Goal: Connect with others: Connect with other users

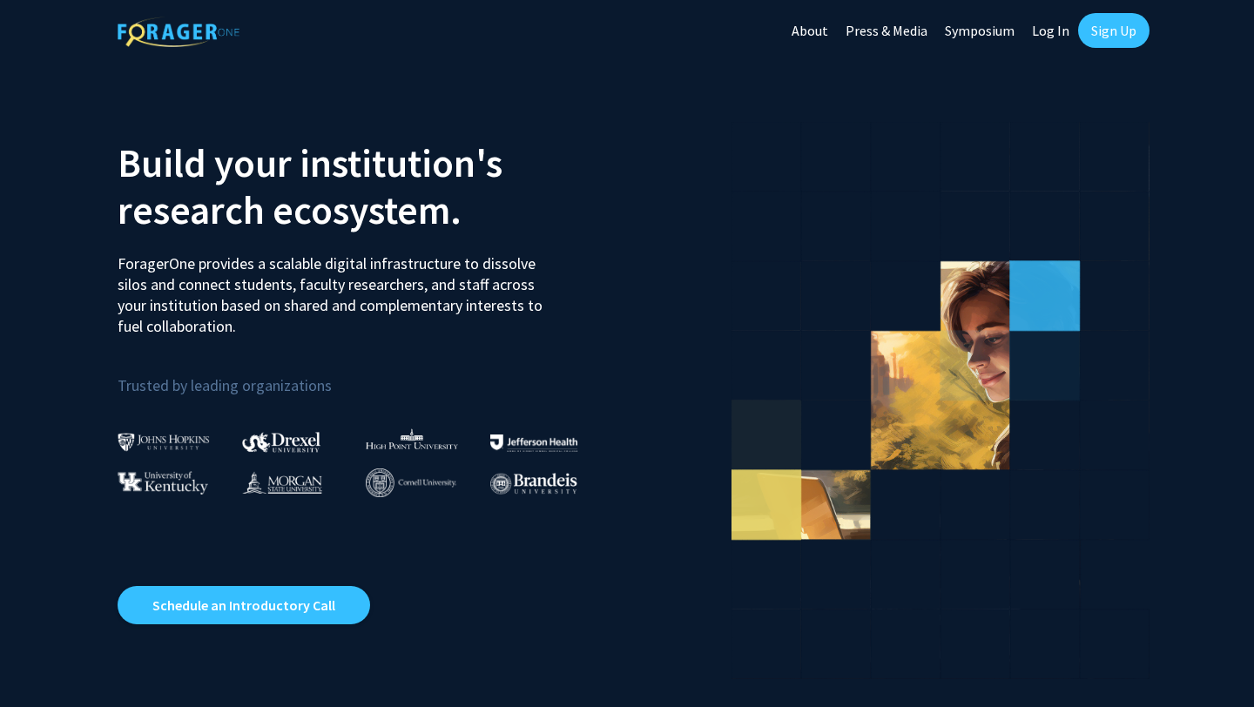
click at [1064, 28] on link "Log In" at bounding box center [1050, 30] width 55 height 61
select select
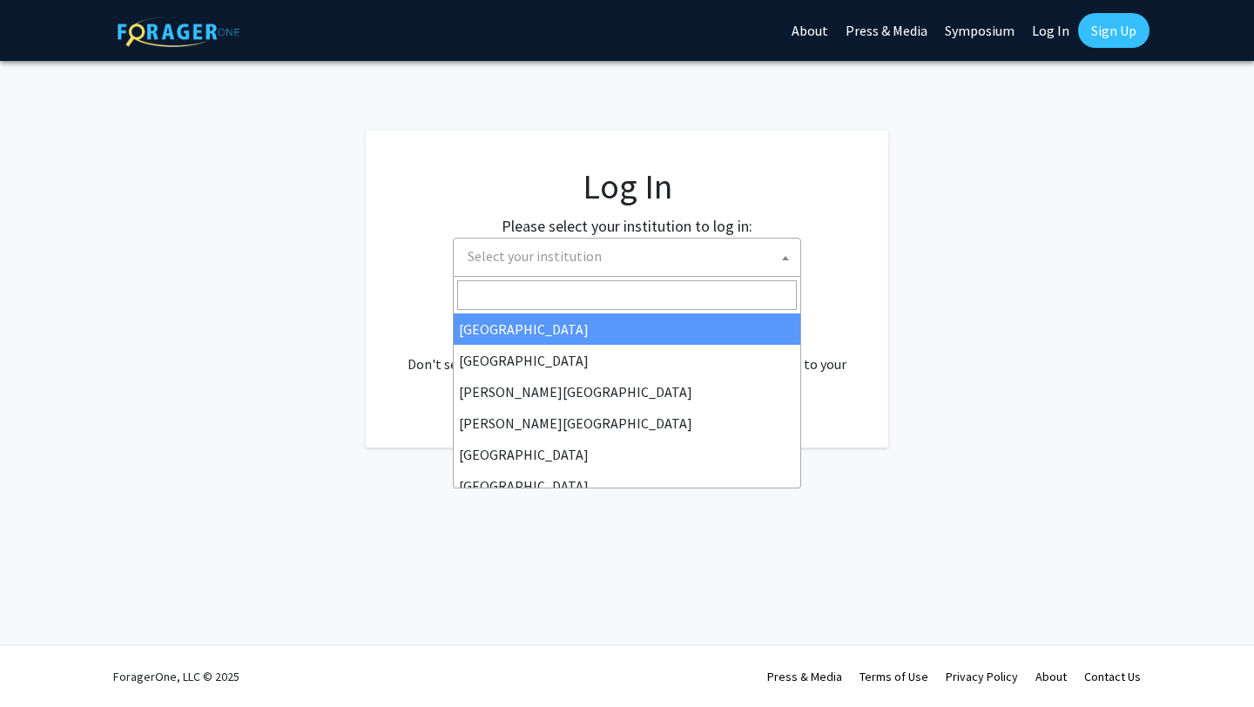
click at [610, 261] on span "Select your institution" at bounding box center [631, 257] width 340 height 36
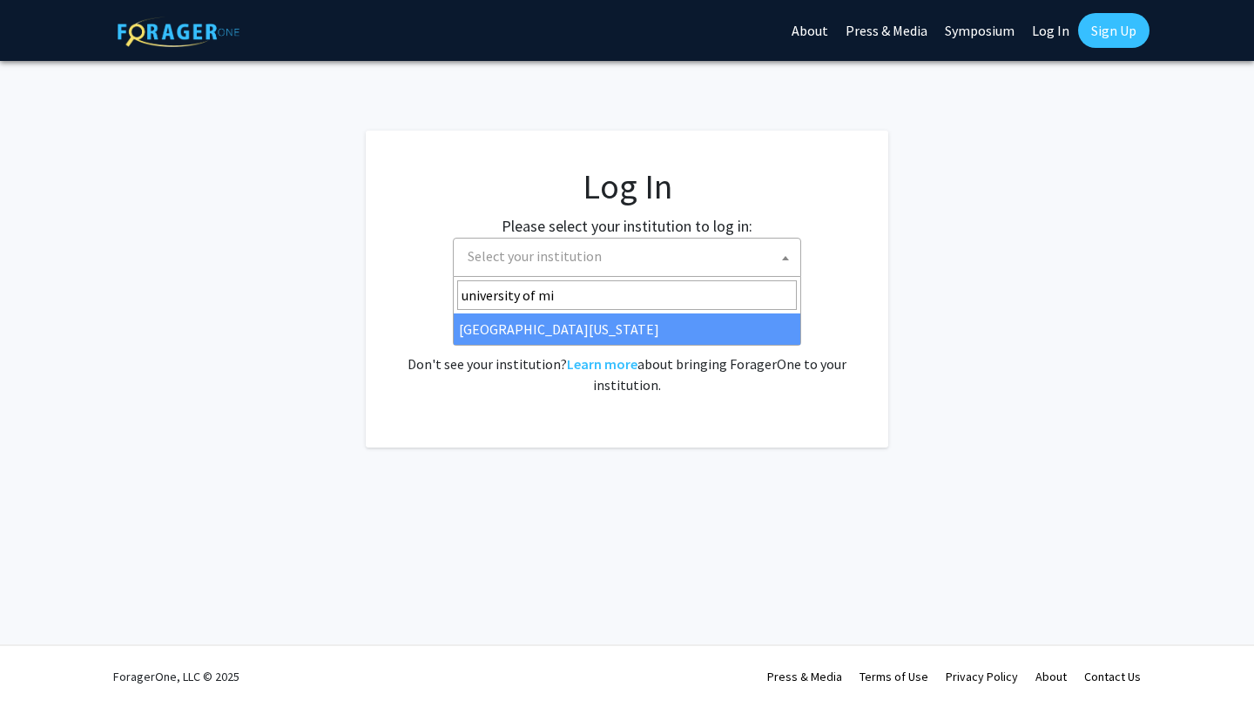
type input "university of mi"
select select "33"
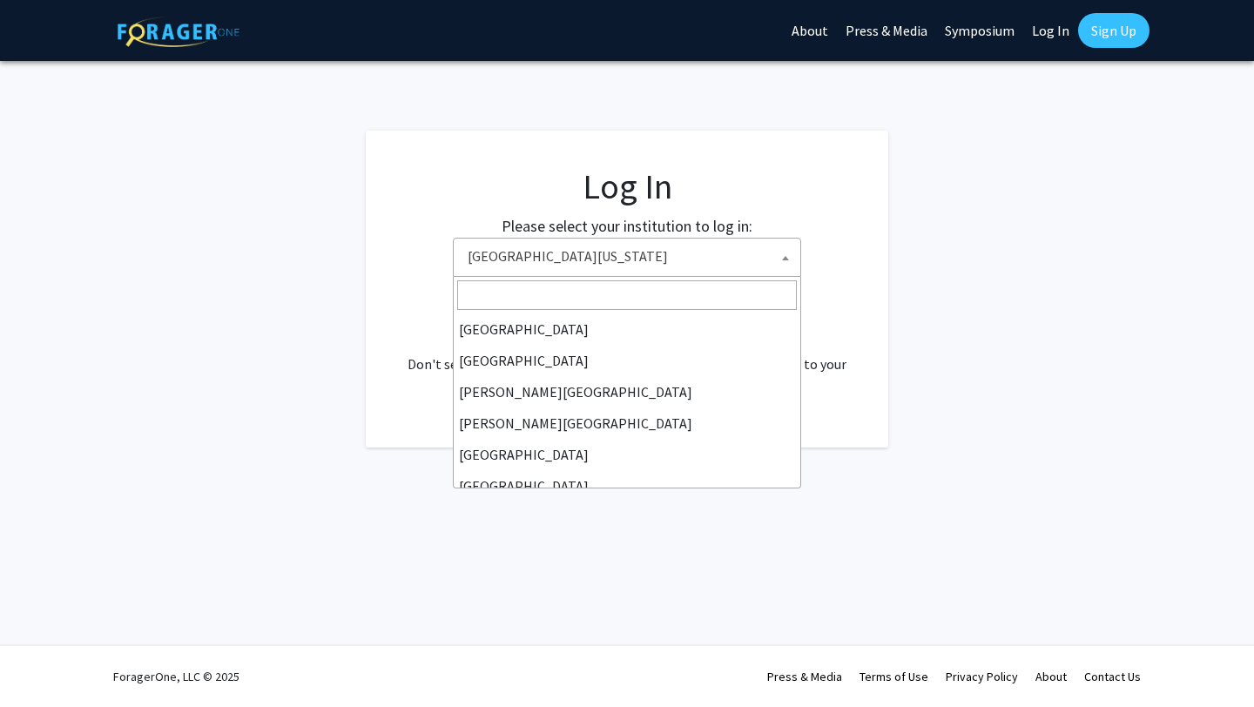
click at [624, 255] on span "[GEOGRAPHIC_DATA][US_STATE]" at bounding box center [631, 257] width 340 height 36
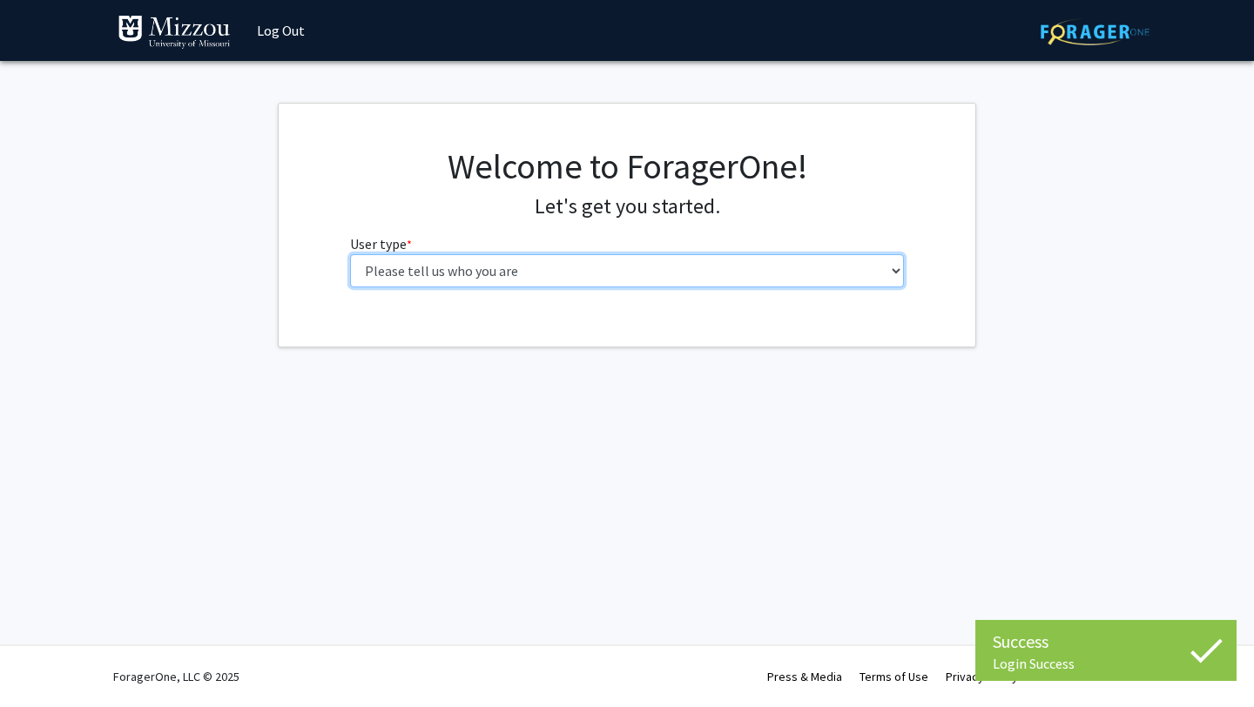
click at [716, 266] on select "Please tell us who you are Undergraduate Student Master's Student Doctoral Cand…" at bounding box center [627, 270] width 555 height 33
select select "1: undergrad"
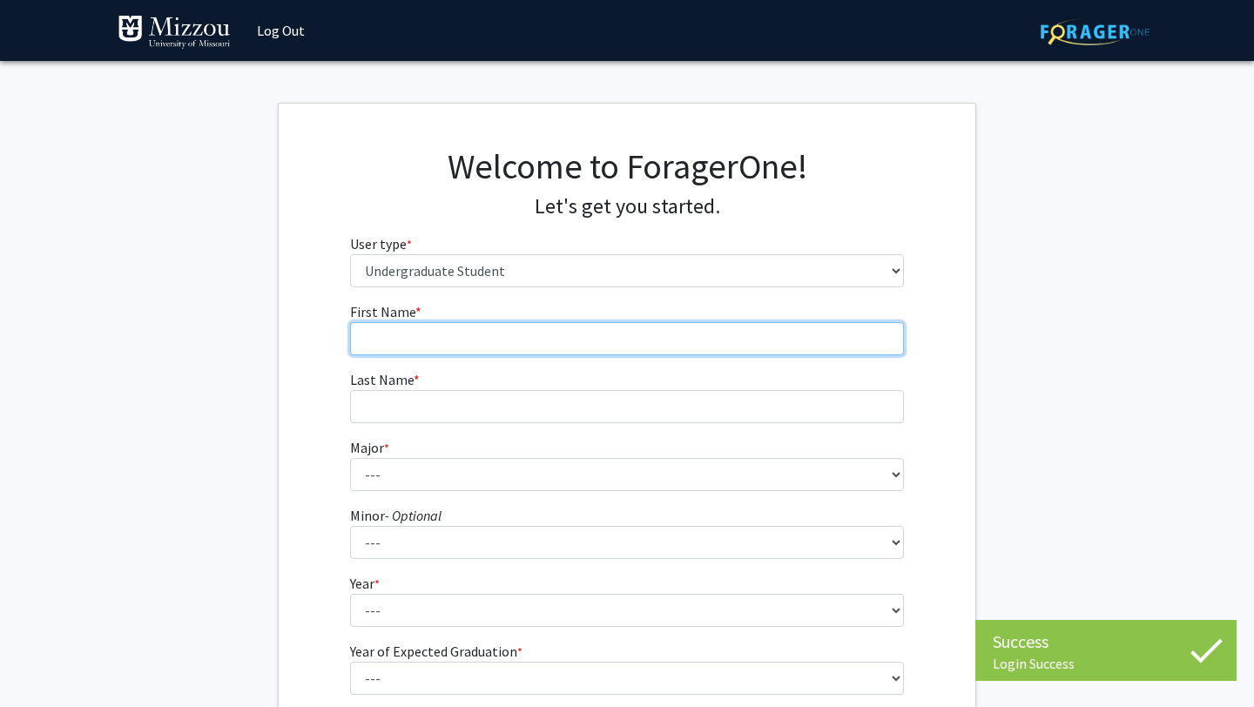
click at [672, 341] on input "First Name * required" at bounding box center [627, 338] width 555 height 33
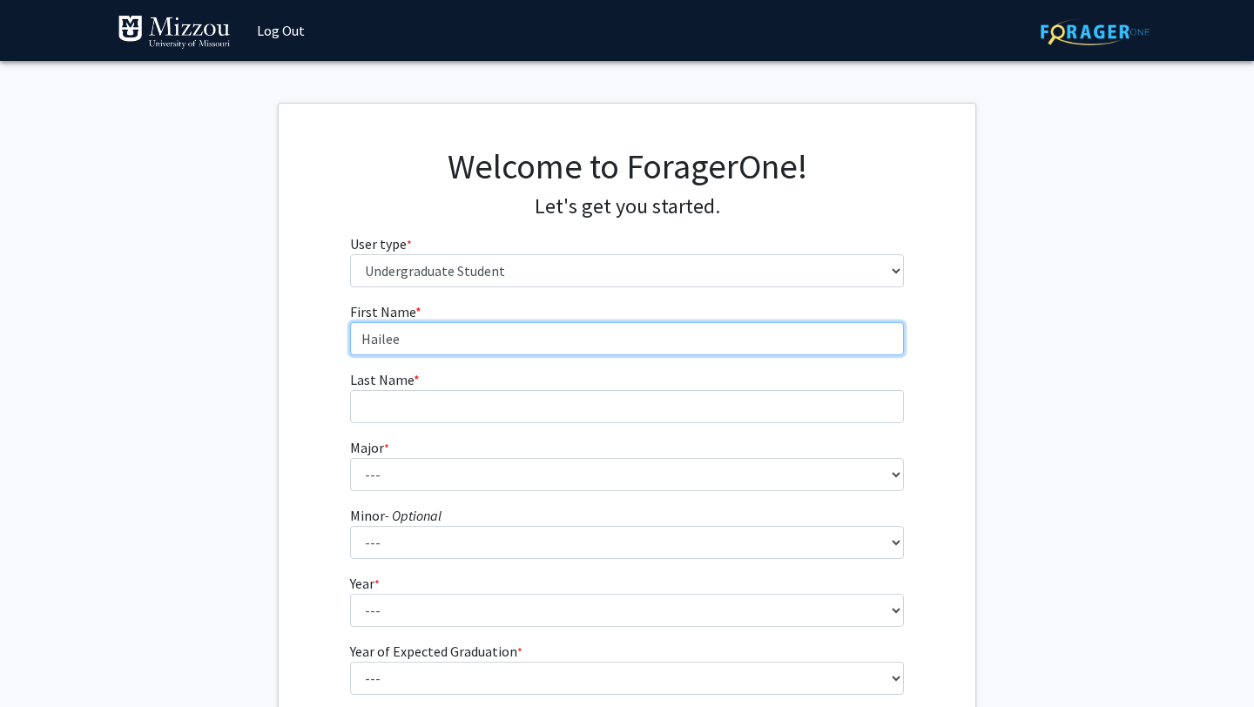
type input "Hailee"
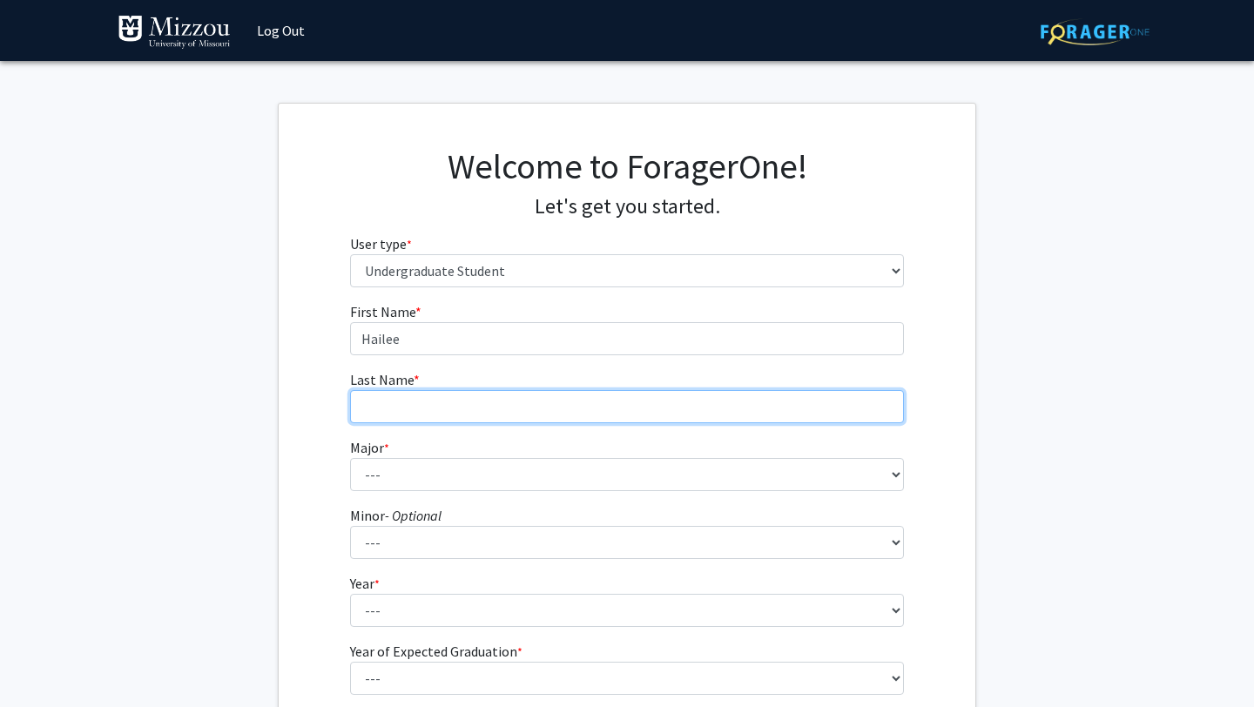
click at [630, 408] on input "Last Name * required" at bounding box center [627, 406] width 555 height 33
type input "Neece"
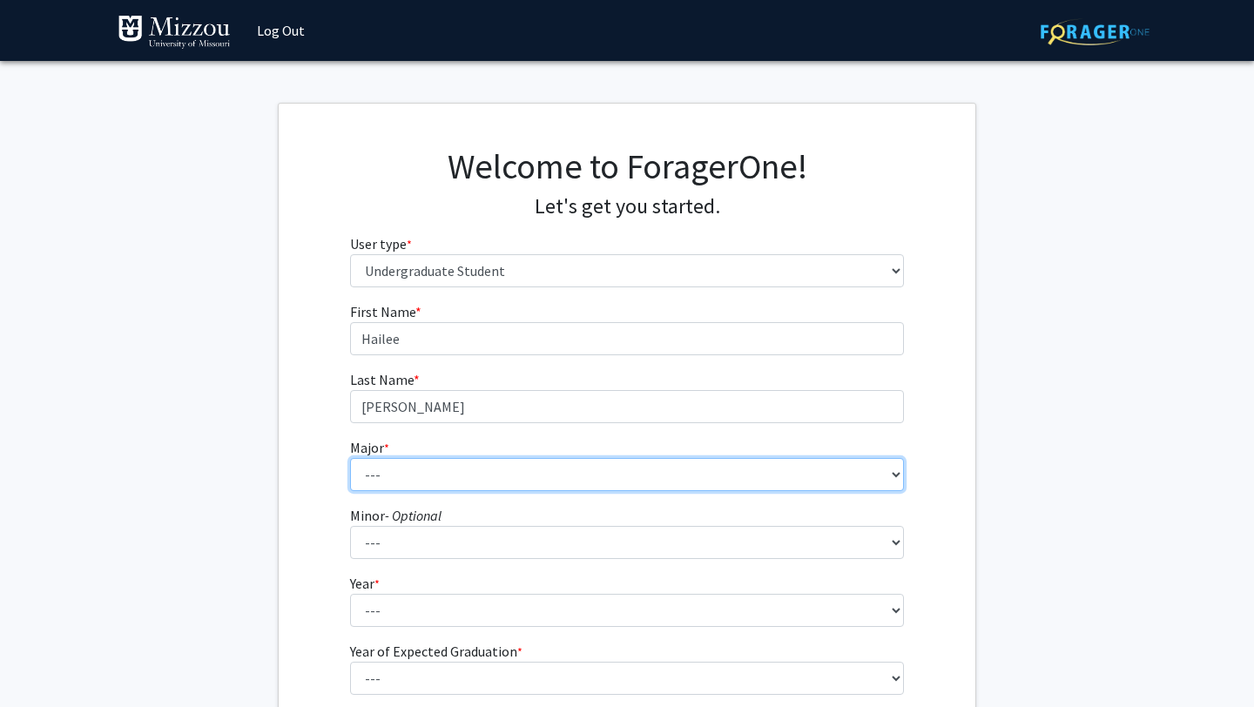
click at [415, 469] on select "--- Agribusiness Management Agricultural Education Agricultural Education: Comm…" at bounding box center [627, 474] width 555 height 33
select select "134: 2627"
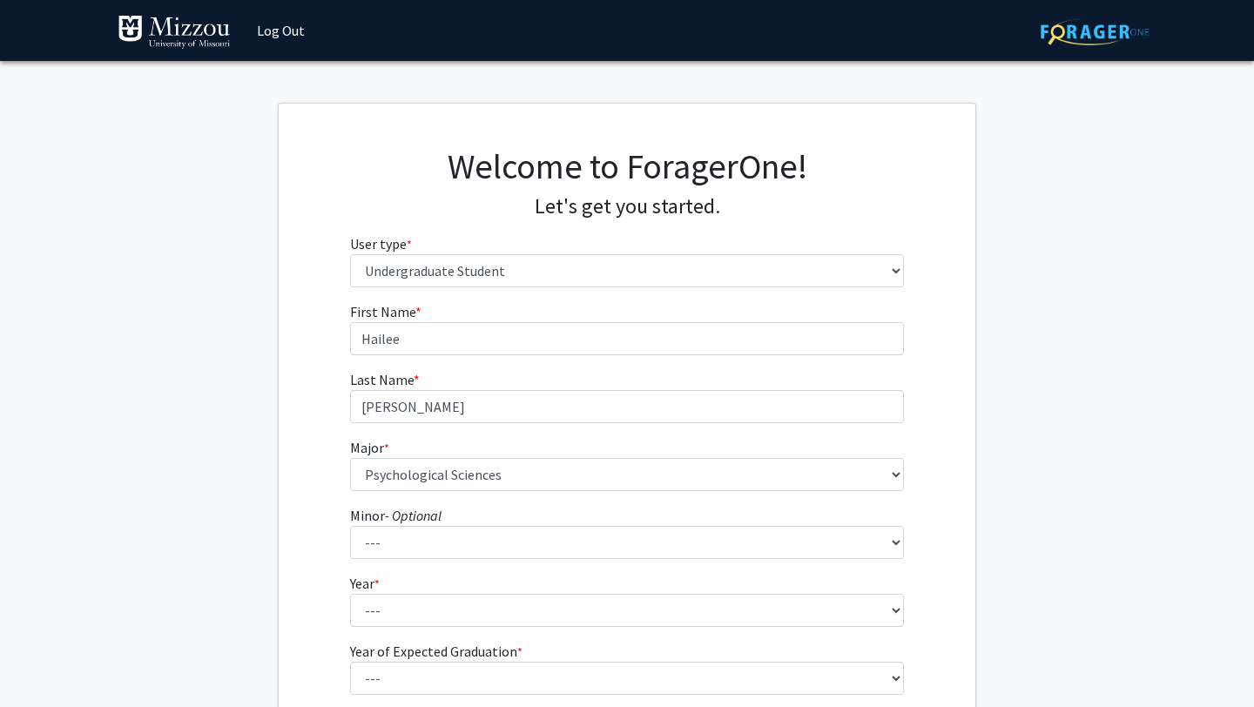
click at [438, 520] on icon "- Optional" at bounding box center [413, 515] width 57 height 17
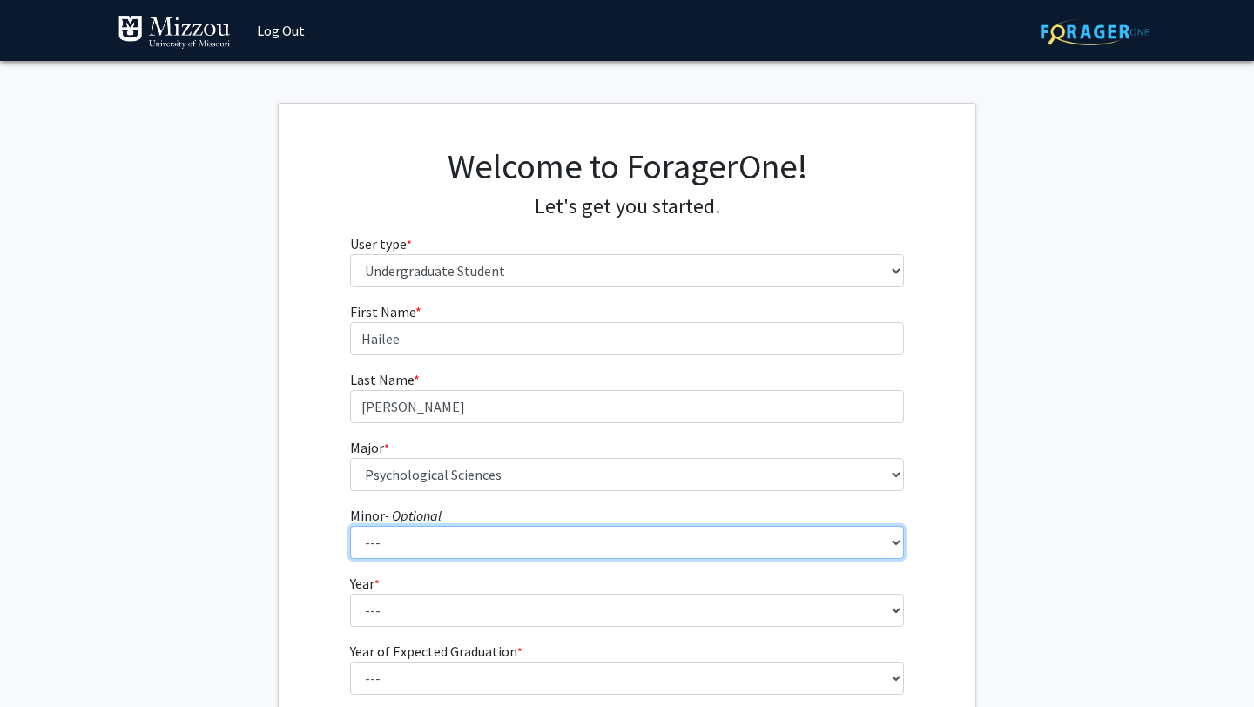
click at [438, 526] on select "--- Accountancy Aerospace Engineering Aerospace Studies Agribusiness Management…" at bounding box center [627, 542] width 555 height 33
click at [435, 536] on select "--- Accountancy Aerospace Engineering Aerospace Studies Agribusiness Management…" at bounding box center [627, 542] width 555 height 33
select select "100: 2056"
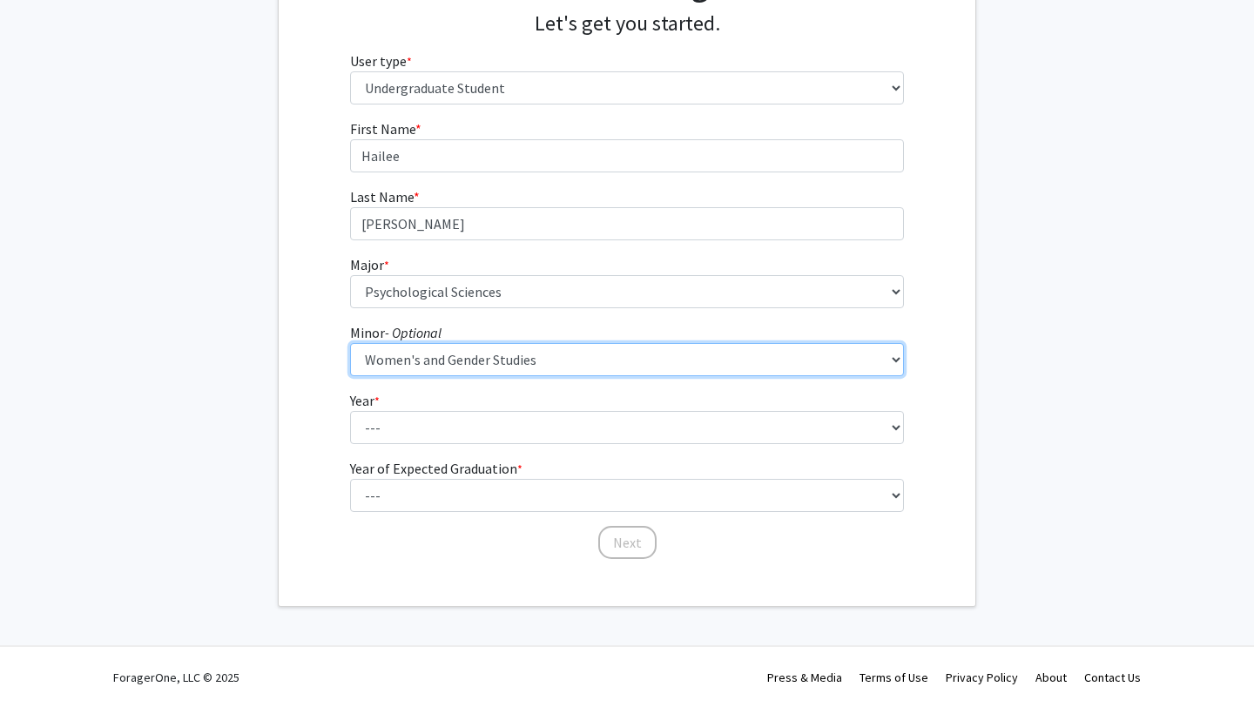
scroll to position [179, 0]
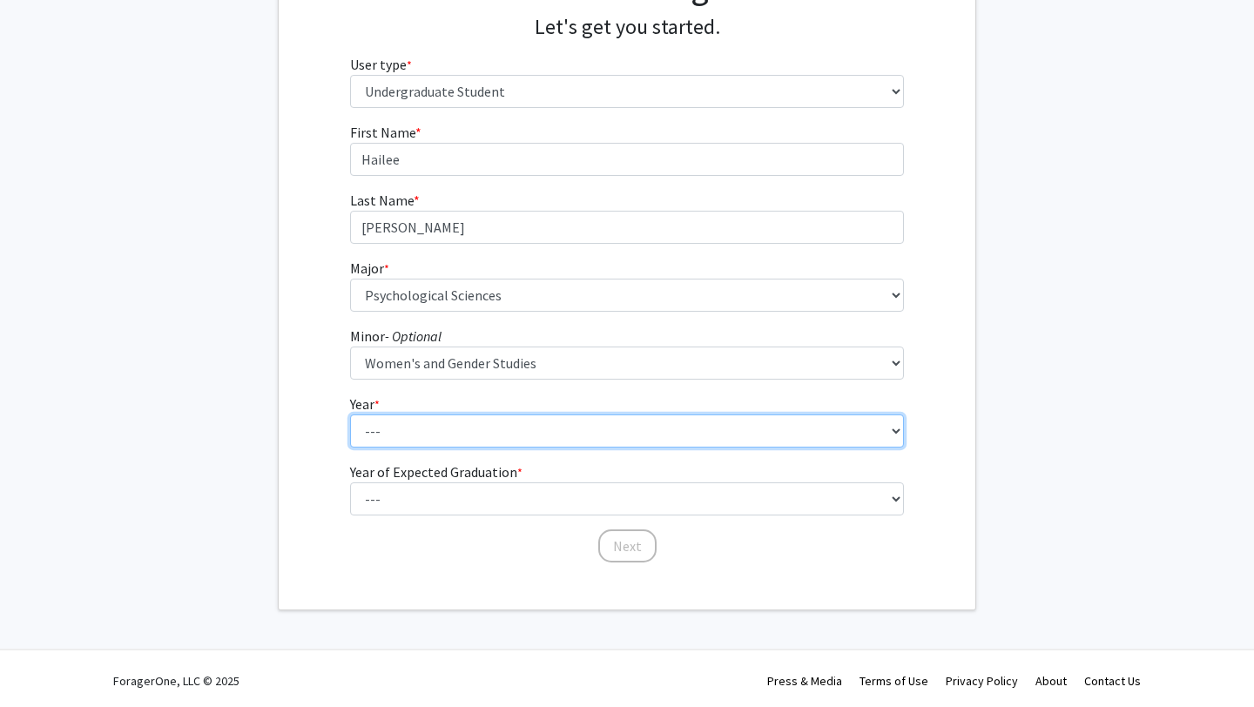
click at [360, 435] on select "--- First-year Sophomore Junior Senior Postbaccalaureate Certificate" at bounding box center [627, 431] width 555 height 33
select select "4: senior"
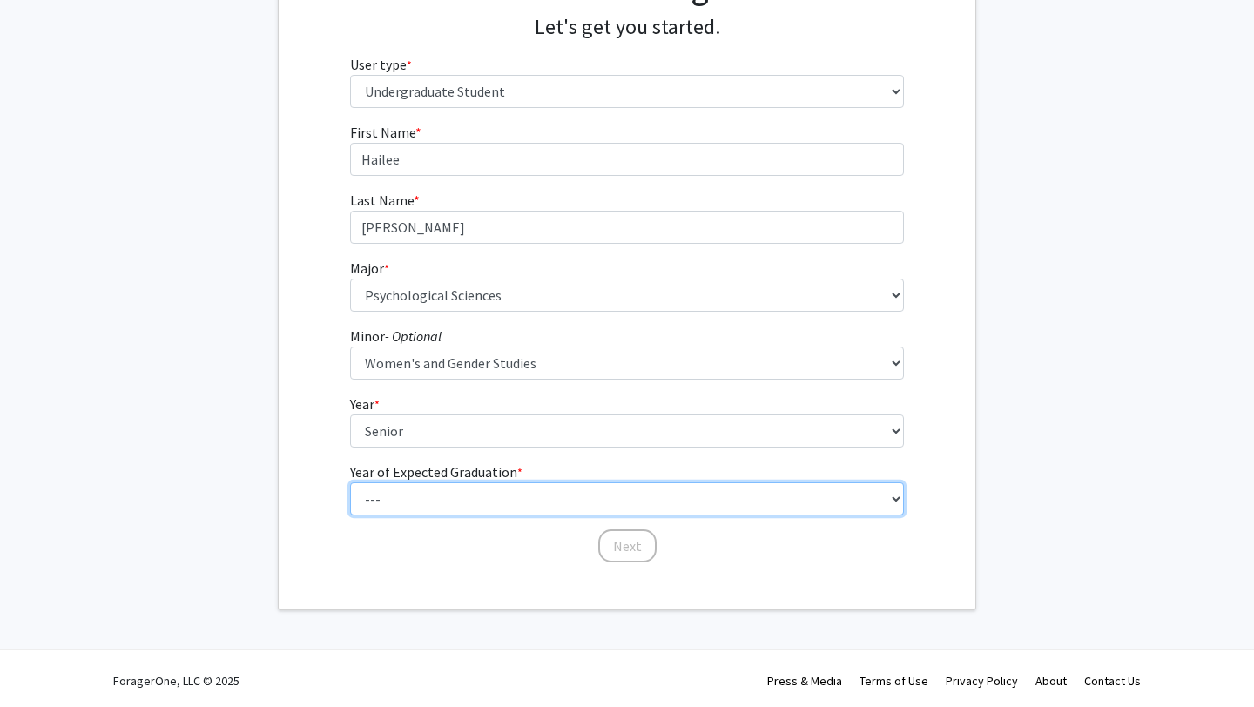
click at [366, 486] on select "--- 2025 2026 2027 2028 2029 2030 2031 2032 2033 2034" at bounding box center [627, 499] width 555 height 33
select select "2: 2026"
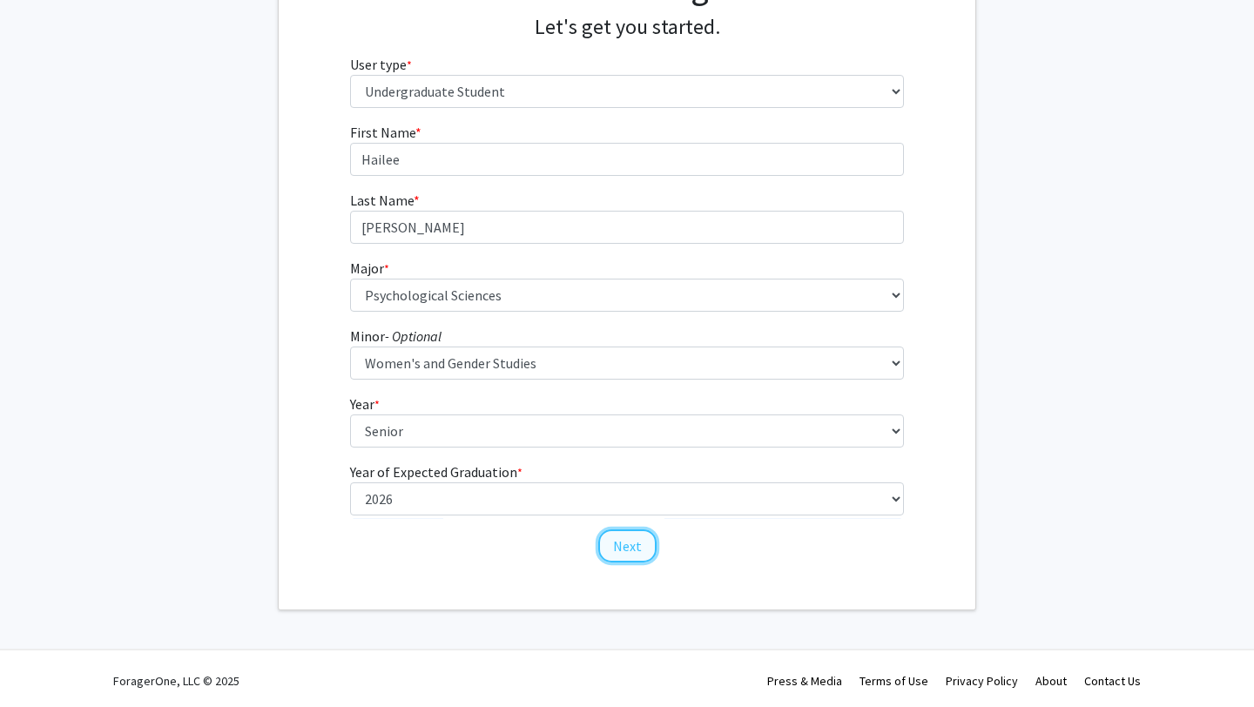
click at [635, 538] on button "Next" at bounding box center [627, 546] width 58 height 33
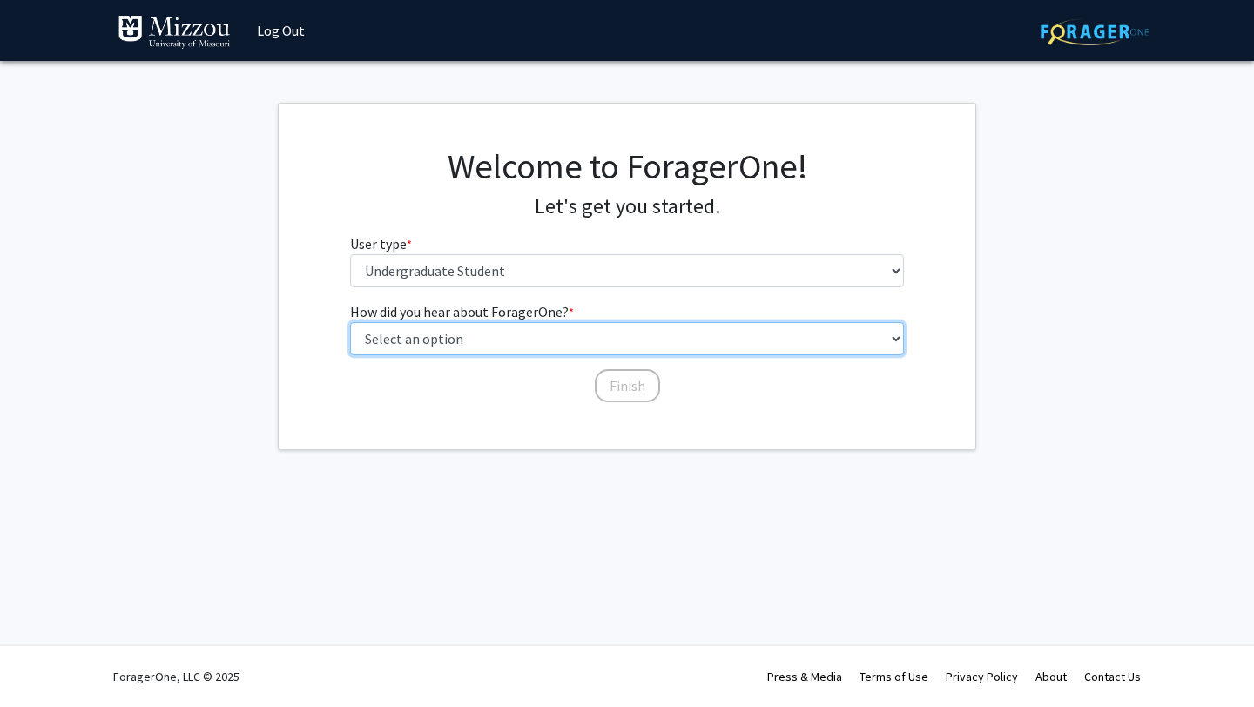
click at [456, 322] on select "Select an option Peer/student recommendation Faculty/staff recommendation Unive…" at bounding box center [627, 338] width 555 height 33
select select "1: peer_recommendation"
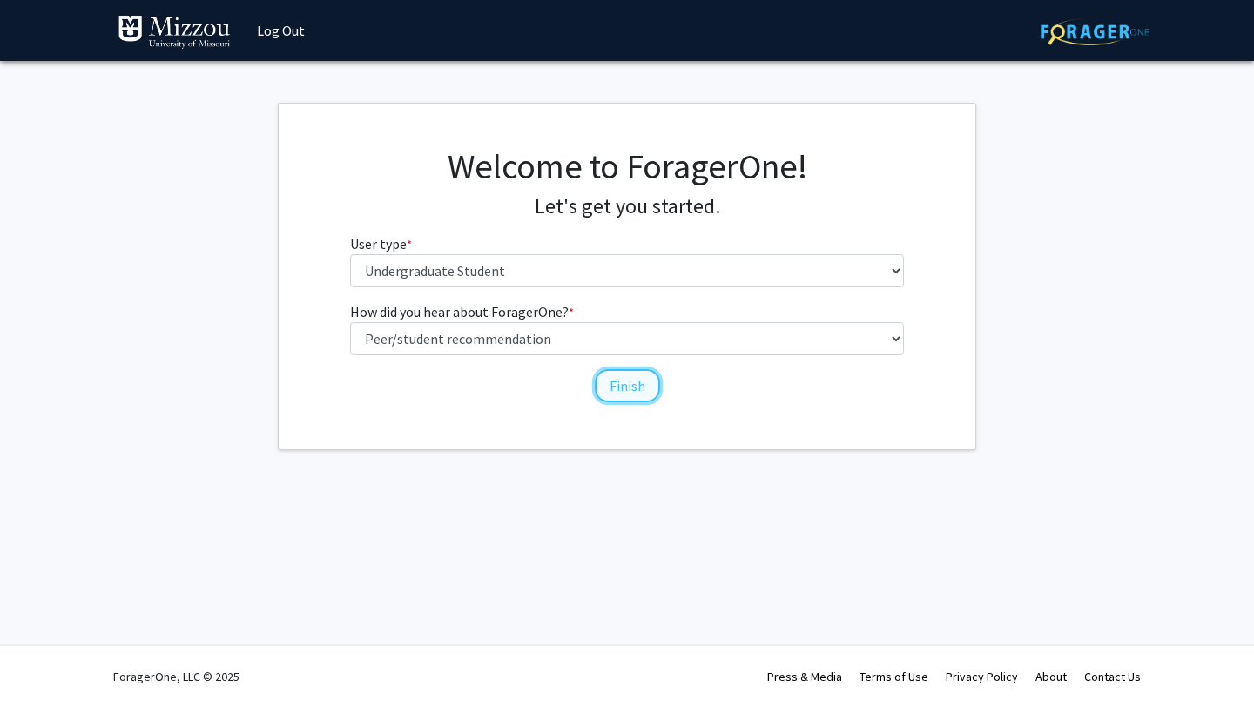
click at [631, 378] on button "Finish" at bounding box center [627, 385] width 65 height 33
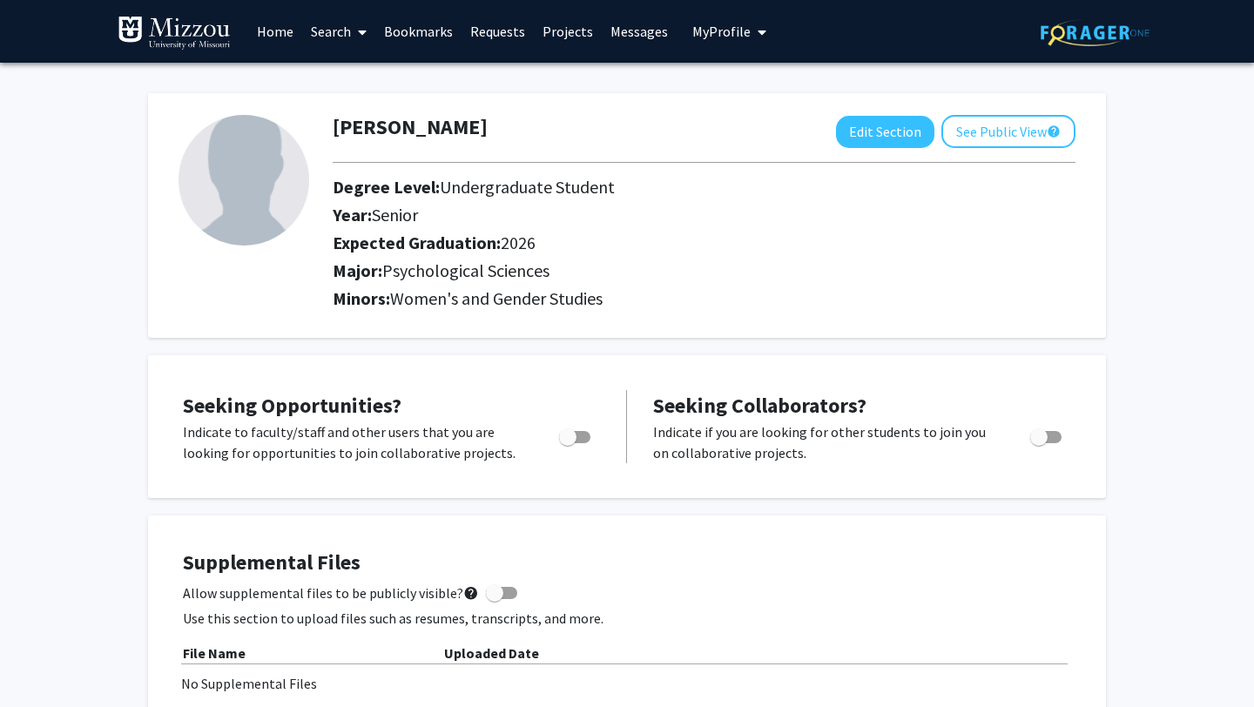
click at [267, 32] on link "Home" at bounding box center [275, 31] width 54 height 61
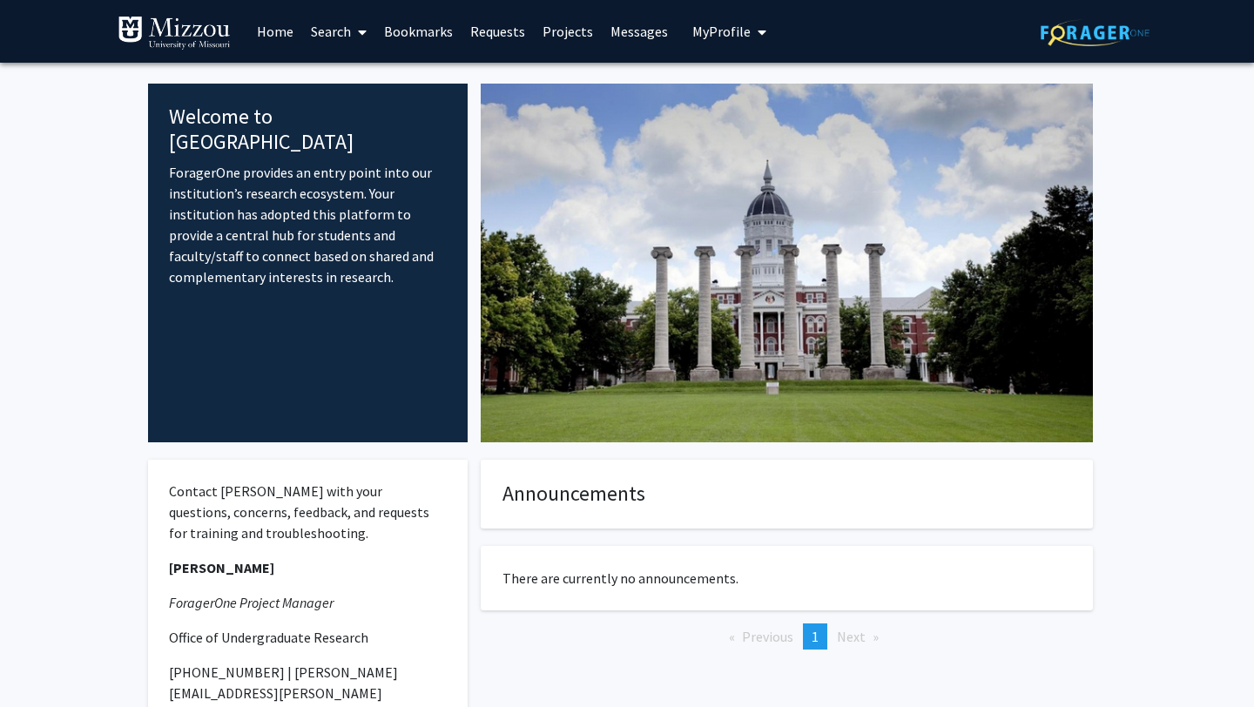
click at [327, 32] on link "Search" at bounding box center [338, 31] width 73 height 61
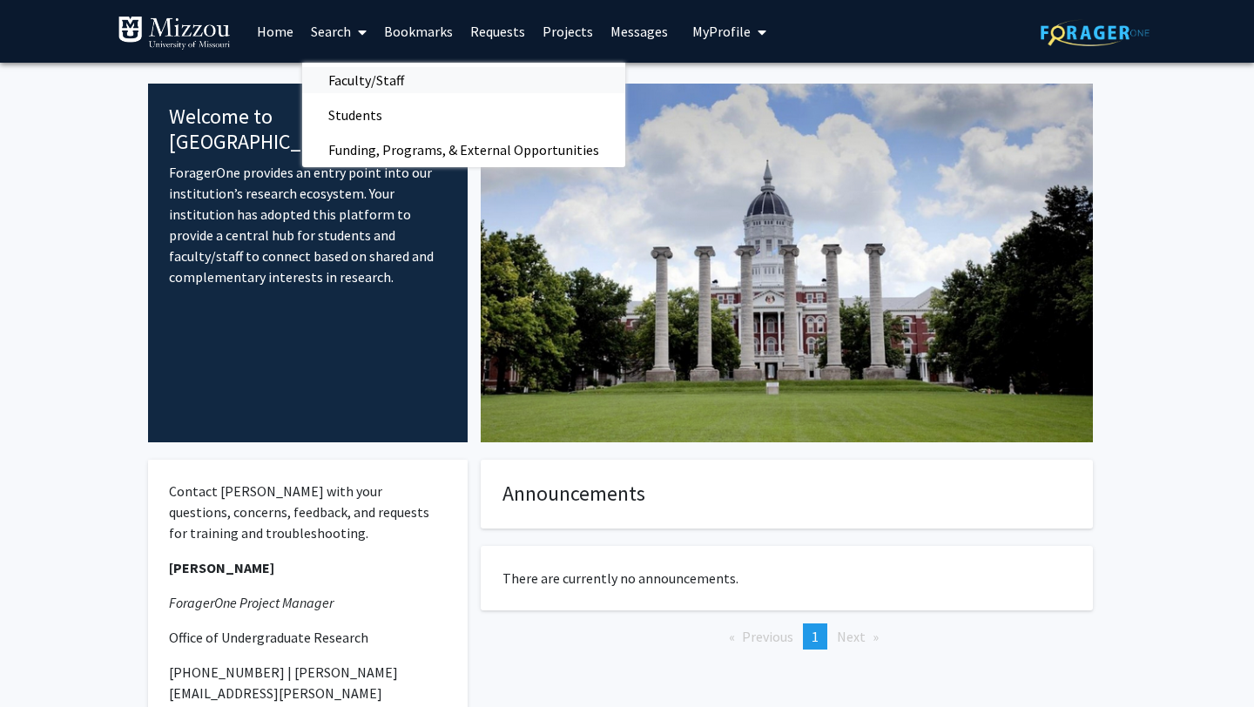
click at [366, 78] on span "Faculty/Staff" at bounding box center [366, 80] width 128 height 35
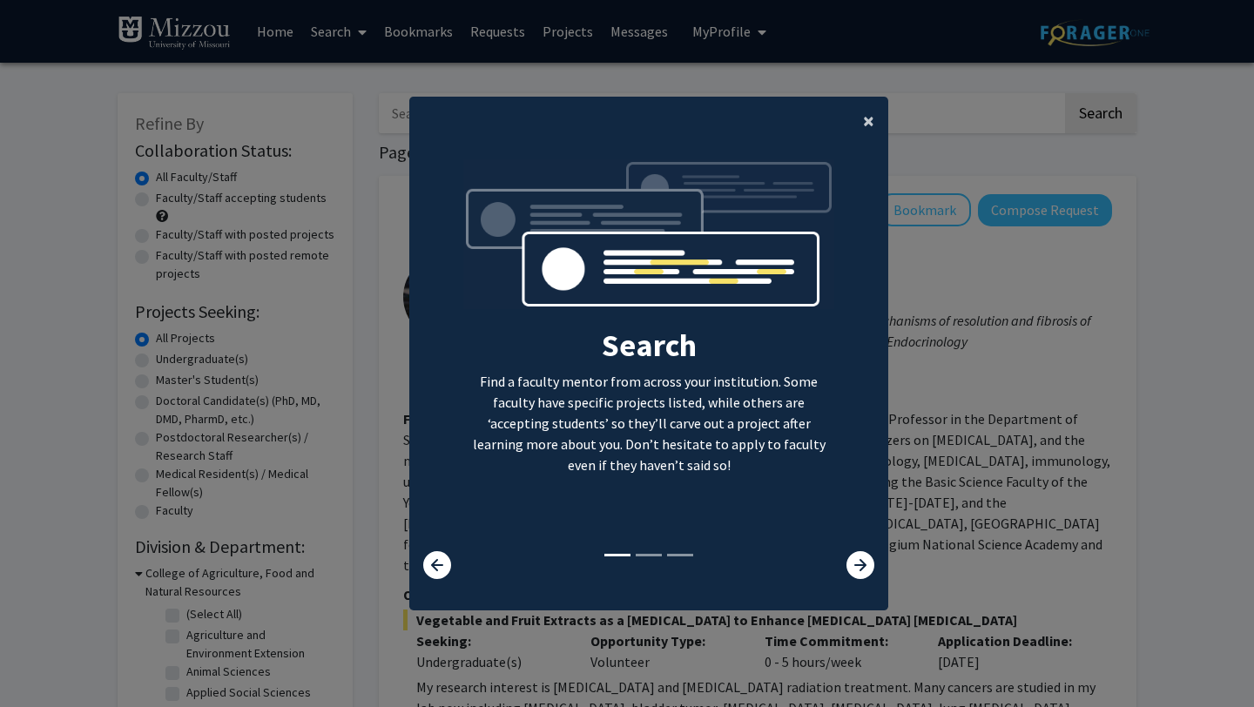
click at [852, 113] on button "×" at bounding box center [868, 121] width 39 height 49
click at [869, 113] on ng-component "× Search Find a faculty mentor from across your institution. Some faculty have …" at bounding box center [648, 345] width 479 height 496
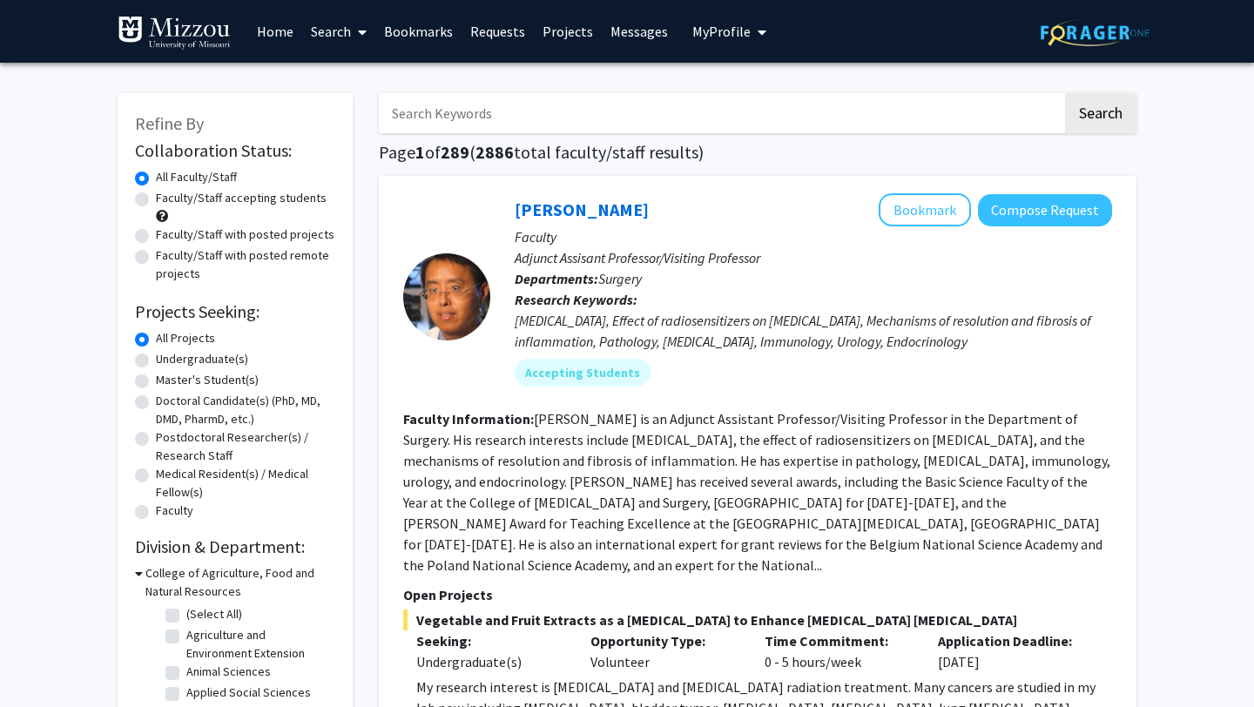
click at [737, 118] on input "Search Keywords" at bounding box center [721, 113] width 684 height 40
click at [1065, 93] on button "Search" at bounding box center [1100, 113] width 71 height 40
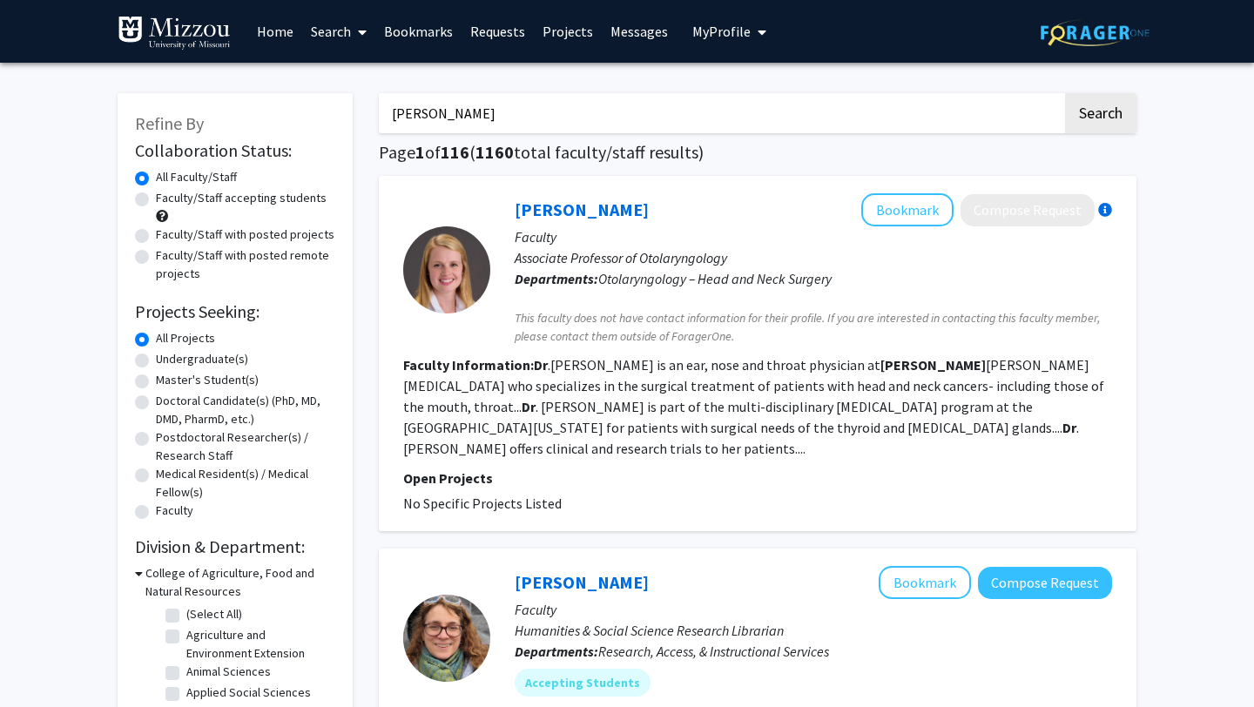
type input "dr. ellis-kalton"
click at [1065, 93] on button "Search" at bounding box center [1100, 113] width 71 height 40
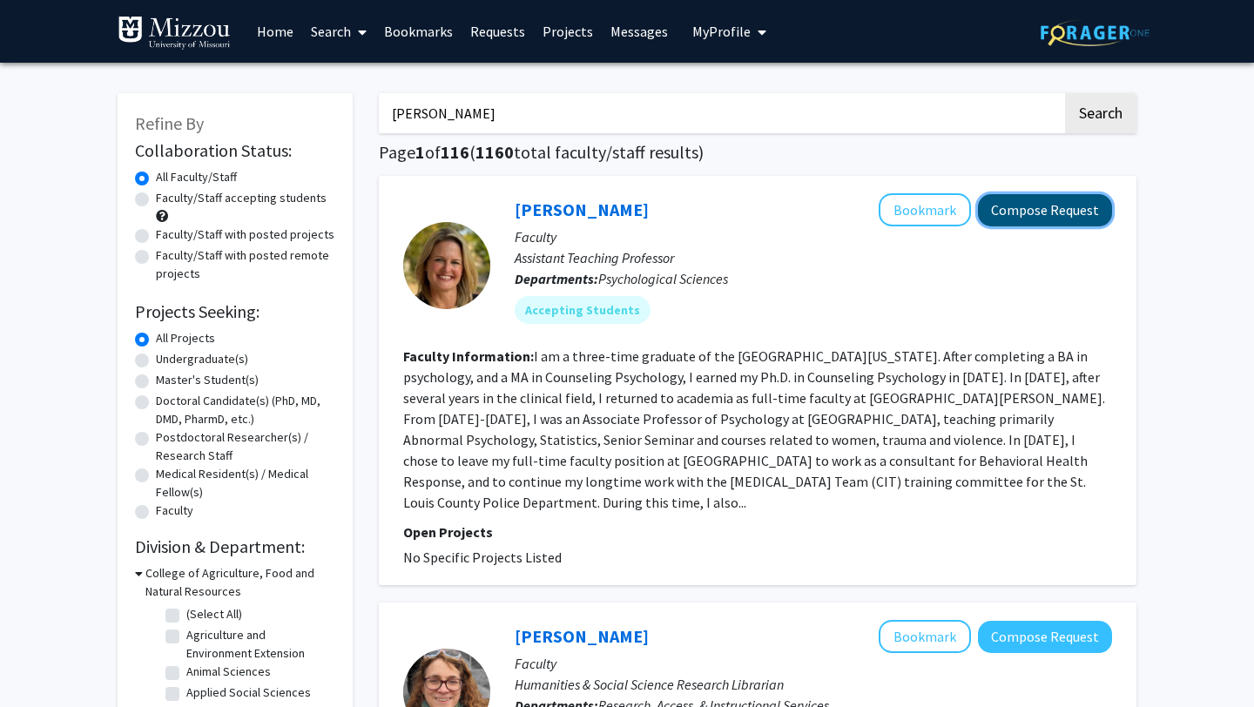
click at [1079, 207] on button "Compose Request" at bounding box center [1045, 210] width 134 height 32
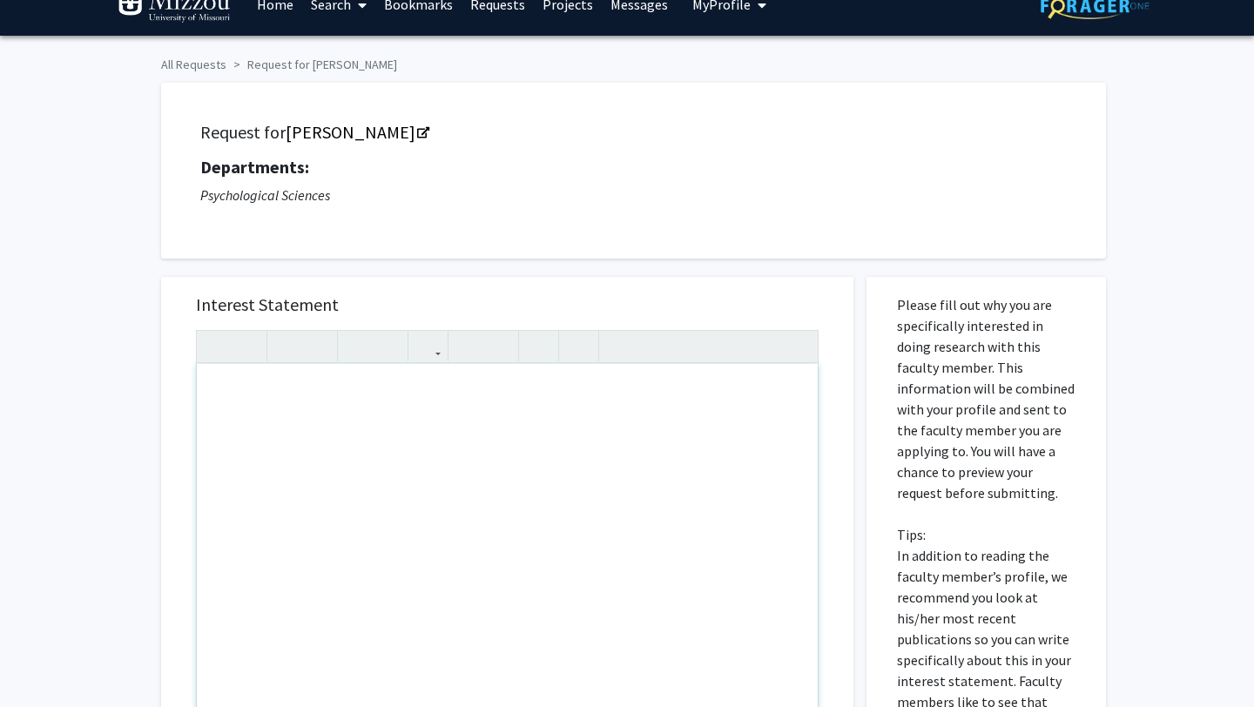
scroll to position [50, 0]
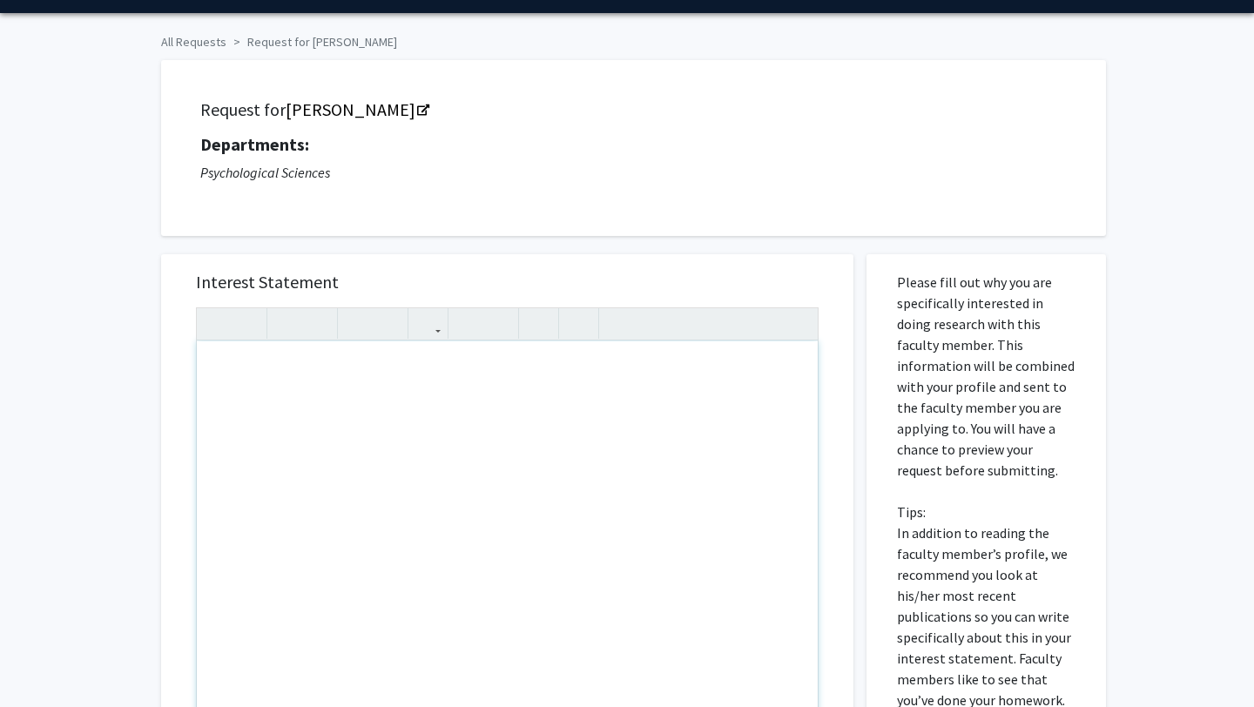
click at [368, 417] on div "Note to users with screen readers: Please press Alt+0 or Option+0 to deactivate…" at bounding box center [507, 540] width 621 height 399
click at [382, 427] on div "Hello," at bounding box center [507, 540] width 621 height 399
type textarea "Hello, I am activating this account for my 5 points!"
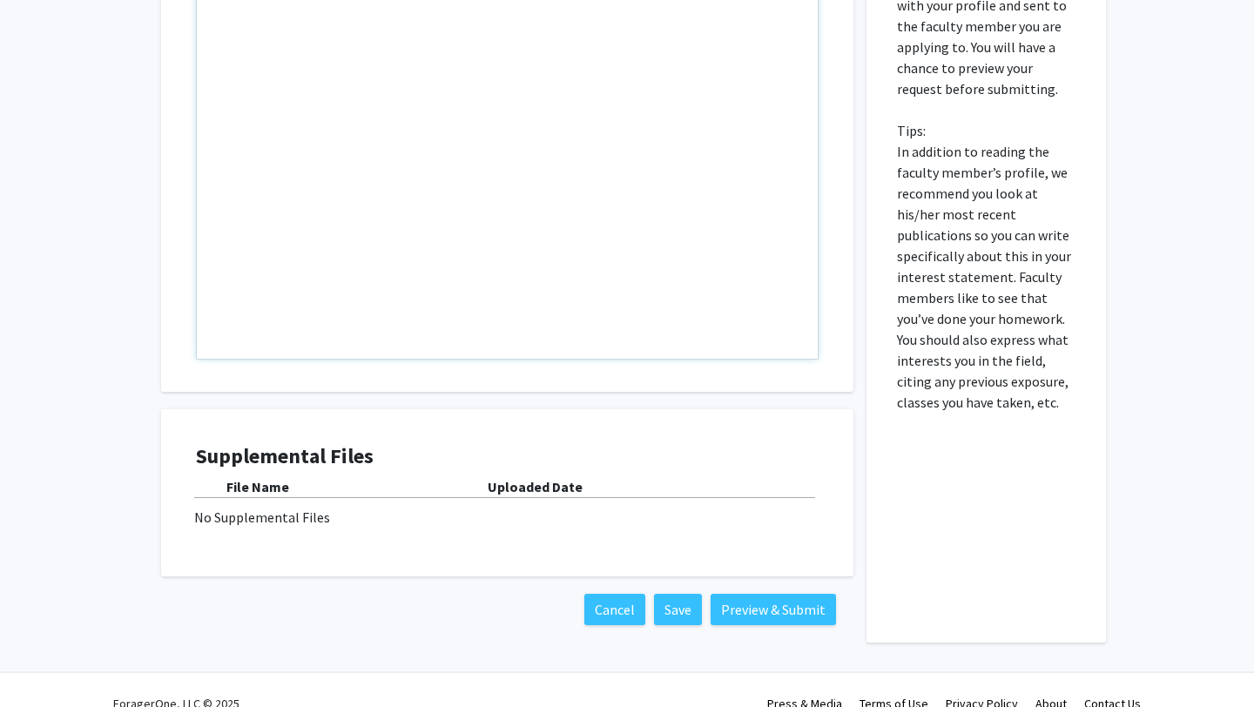
scroll to position [434, 0]
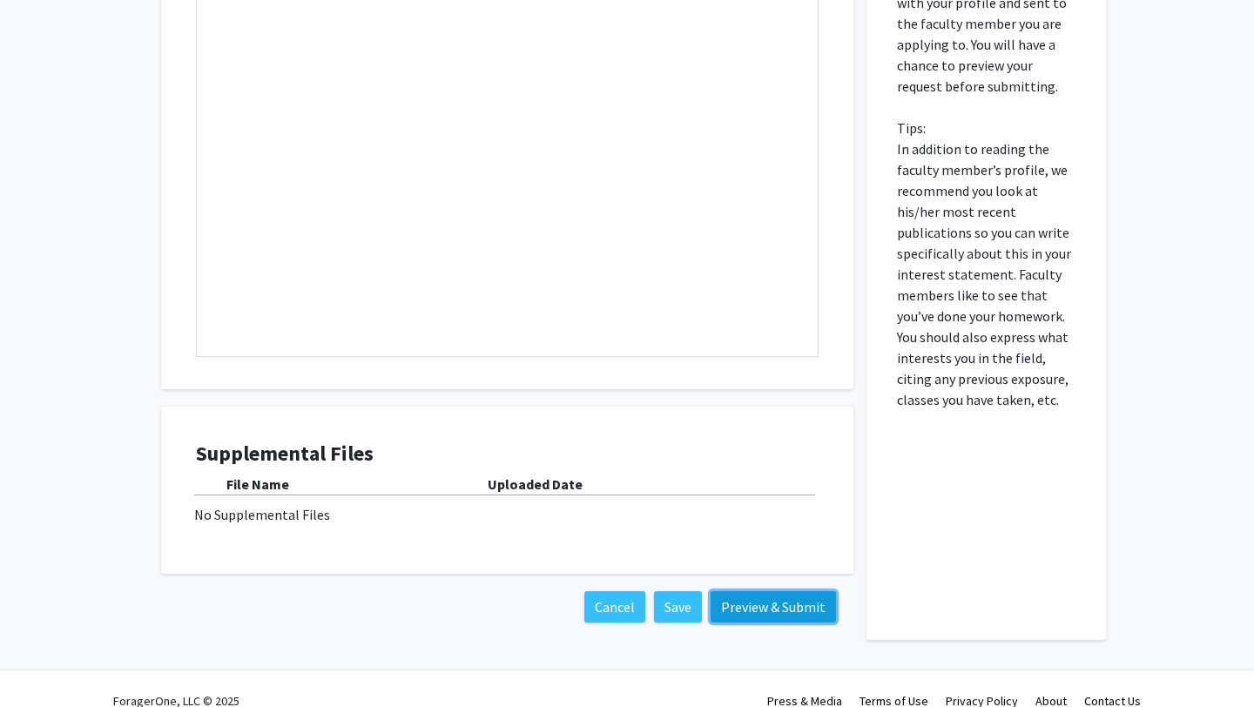
click at [766, 607] on button "Preview & Submit" at bounding box center [773, 606] width 125 height 31
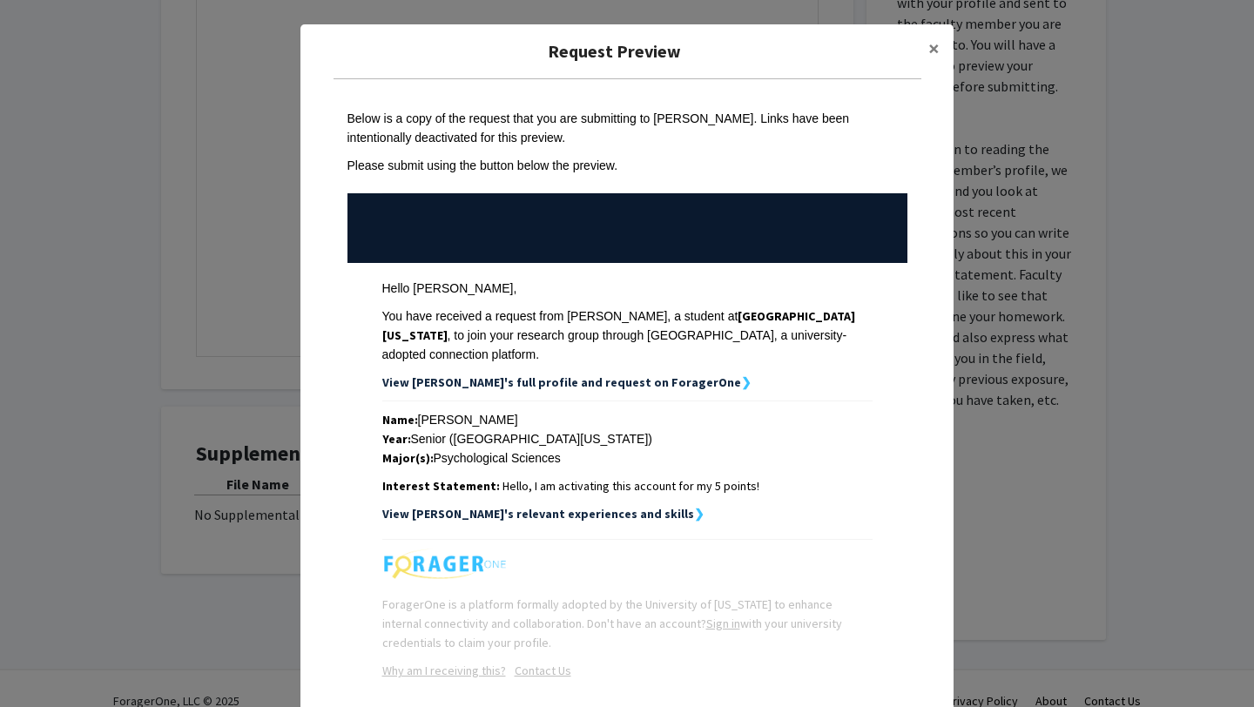
scroll to position [82, 0]
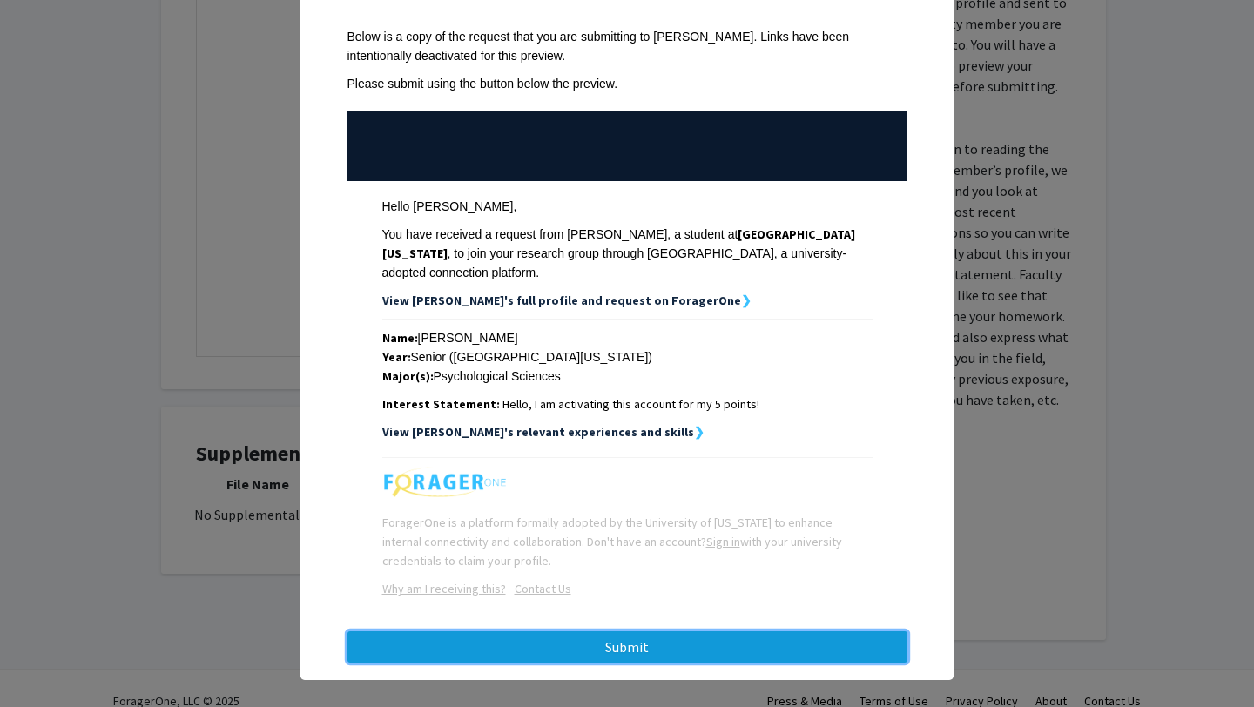
click at [750, 639] on button "Submit" at bounding box center [628, 646] width 560 height 31
